Goal: Register for event/course

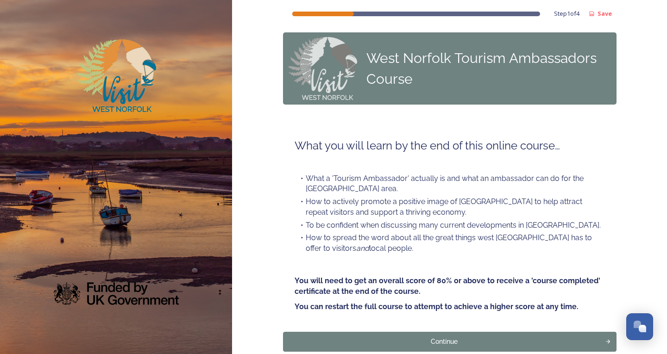
scroll to position [51, 0]
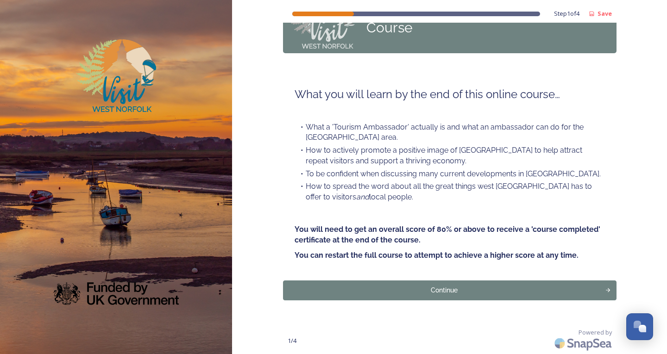
click at [406, 296] on button "Continue" at bounding box center [449, 291] width 333 height 20
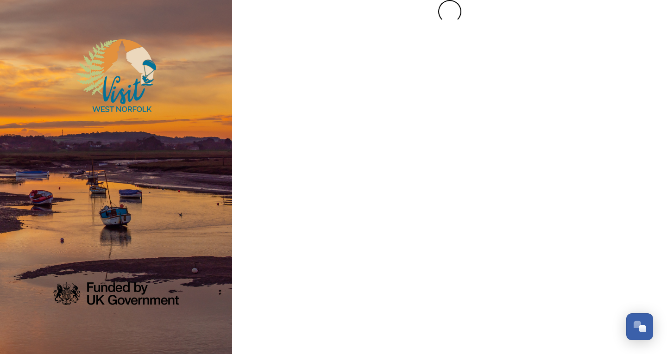
scroll to position [0, 0]
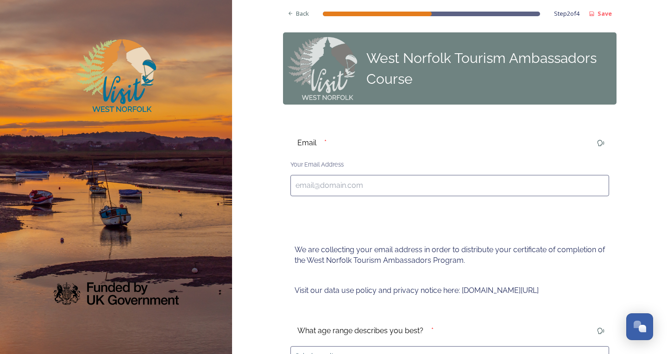
click at [321, 193] on input at bounding box center [449, 185] width 319 height 21
type input "[EMAIL_ADDRESS][DOMAIN_NAME]"
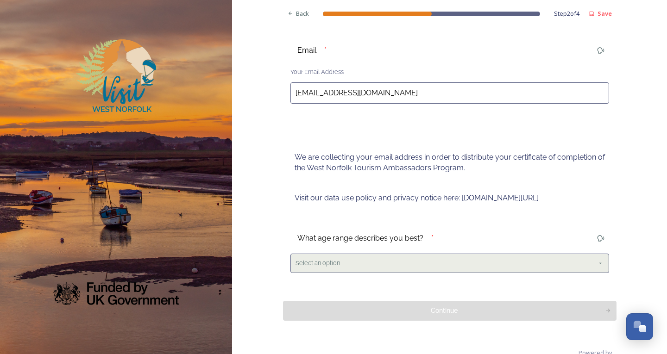
click at [308, 262] on span "Select an option" at bounding box center [317, 263] width 44 height 9
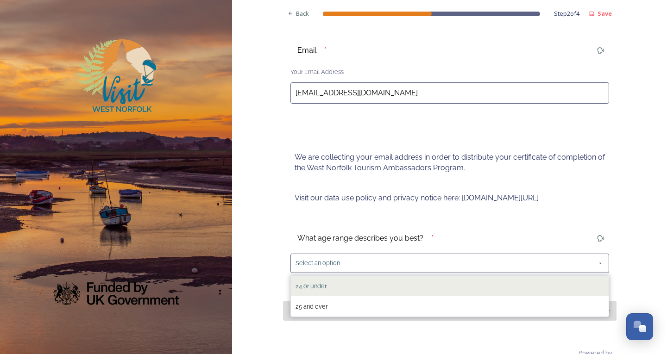
click at [309, 283] on span "24 or under" at bounding box center [310, 286] width 31 height 7
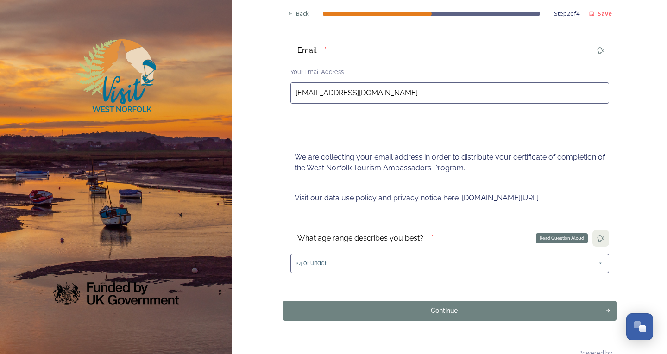
click at [597, 240] on icon at bounding box center [600, 238] width 7 height 7
click at [397, 311] on div "Continue" at bounding box center [443, 311] width 315 height 10
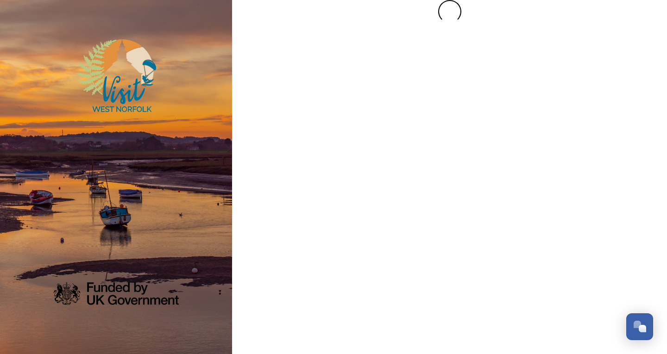
scroll to position [0, 0]
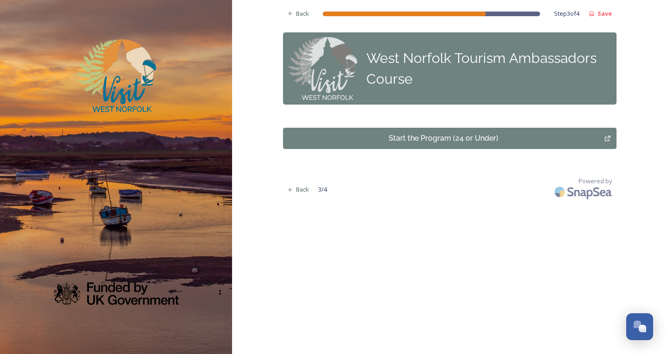
click at [443, 139] on div "Start the Program (24 or Under)" at bounding box center [444, 138] width 312 height 11
